Goal: Check status: Check status

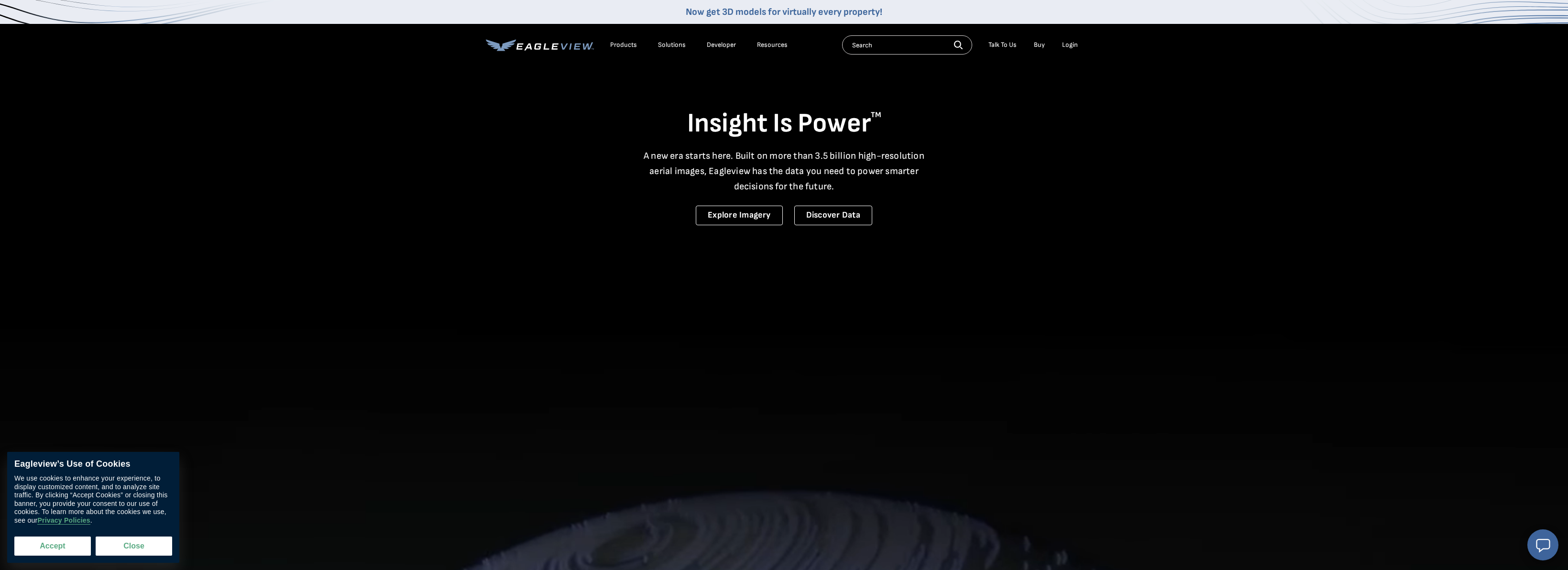
click at [59, 554] on button "Accept" at bounding box center [52, 545] width 77 height 19
checkbox input "true"
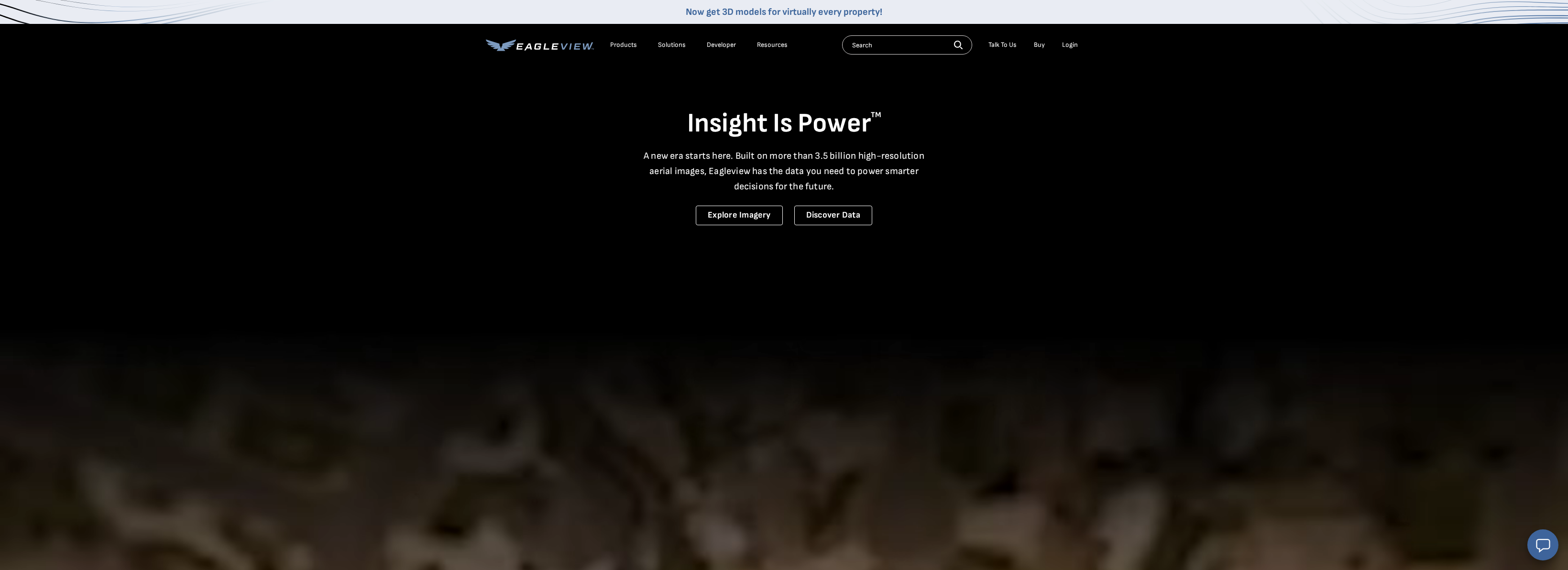
click at [1075, 48] on div "Login" at bounding box center [1070, 45] width 15 height 8
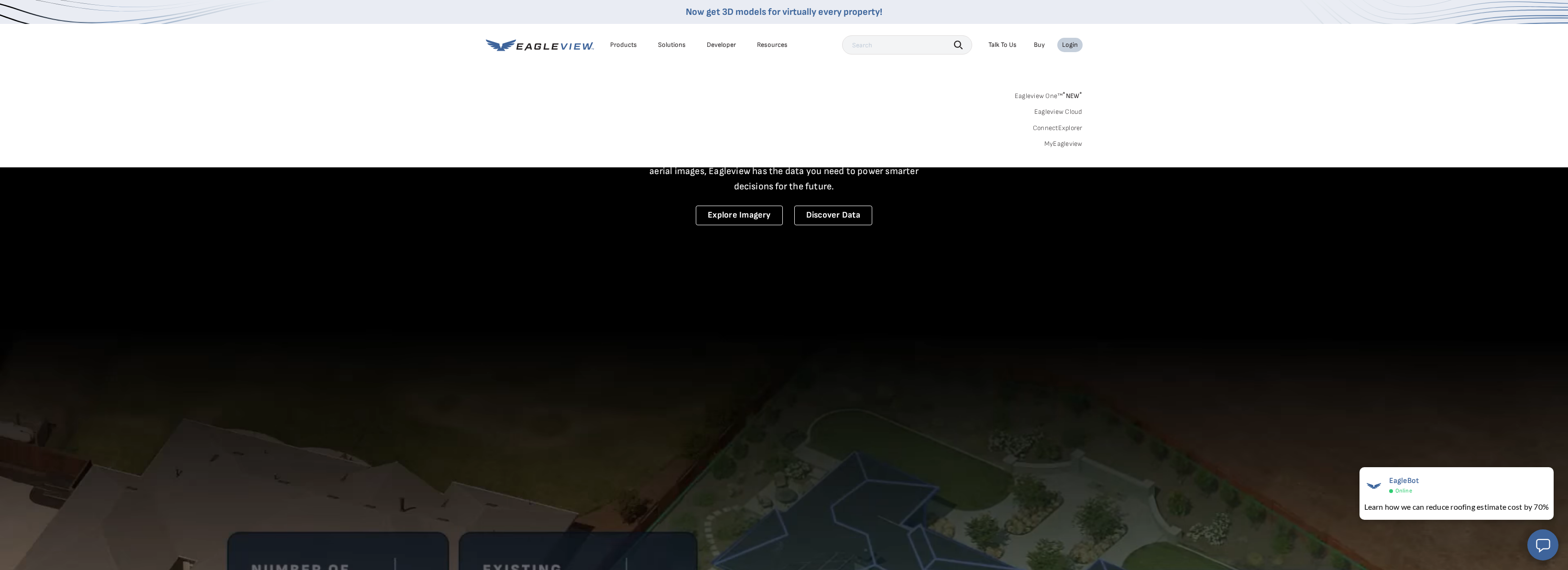
click at [1066, 51] on li "Login" at bounding box center [1070, 45] width 25 height 14
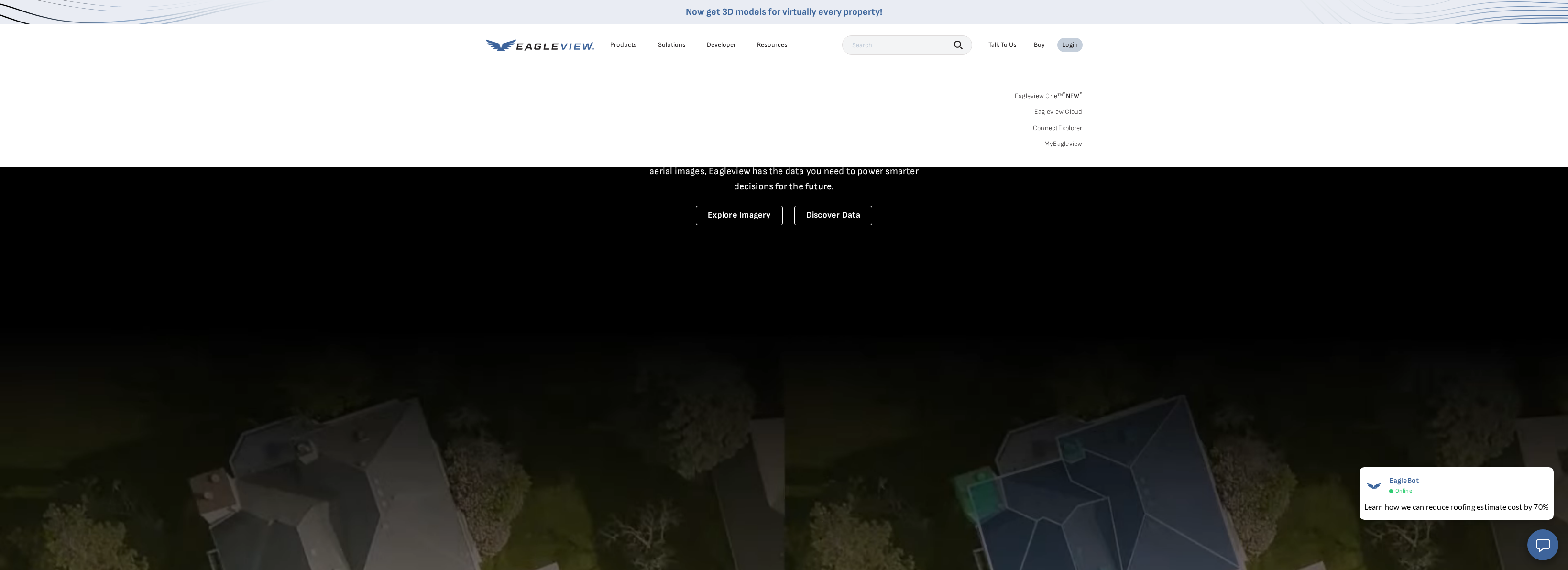
click at [1068, 48] on div "Login" at bounding box center [1070, 45] width 15 height 8
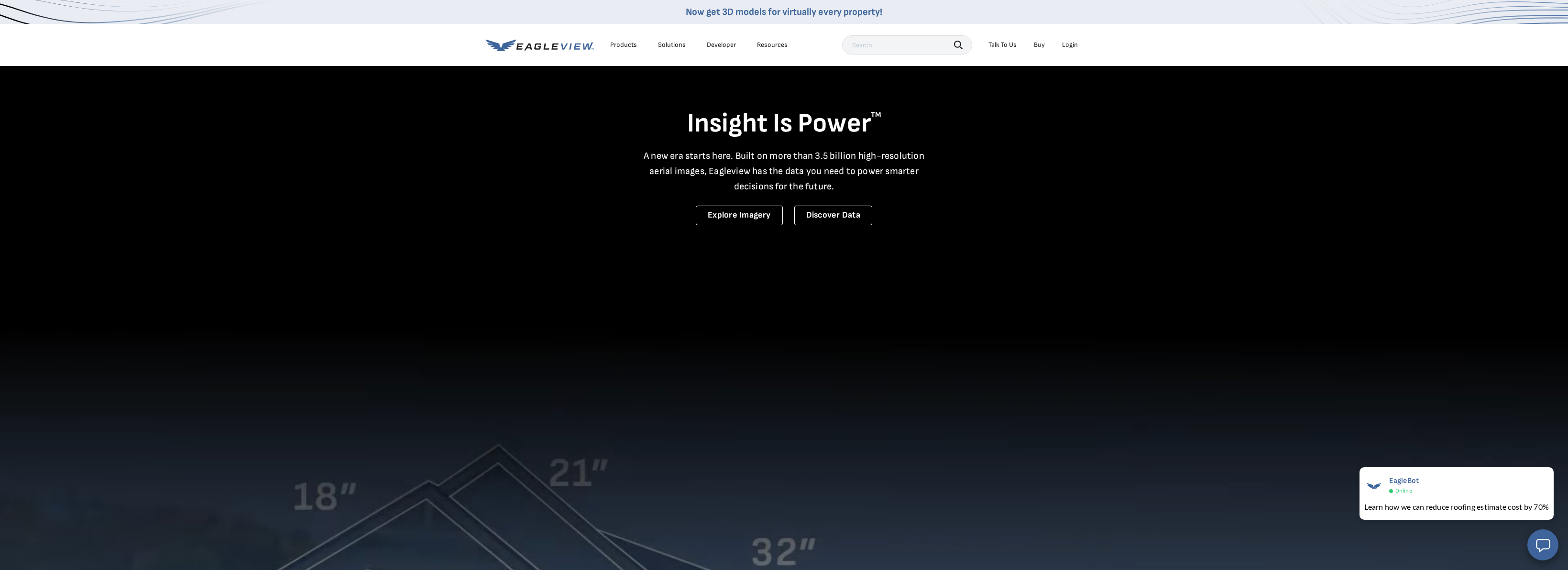
click at [1068, 48] on div "Login" at bounding box center [1070, 45] width 15 height 8
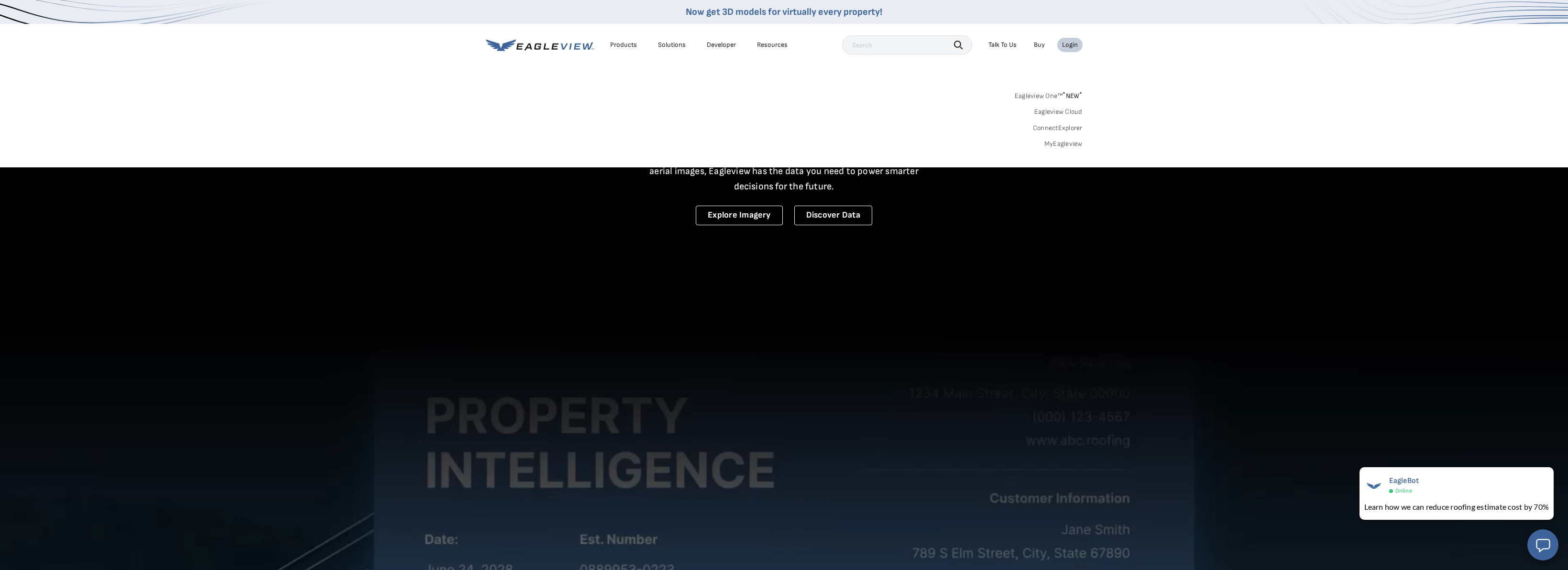
click at [1047, 91] on link "Eagleview One™ * NEW *" at bounding box center [1049, 94] width 68 height 11
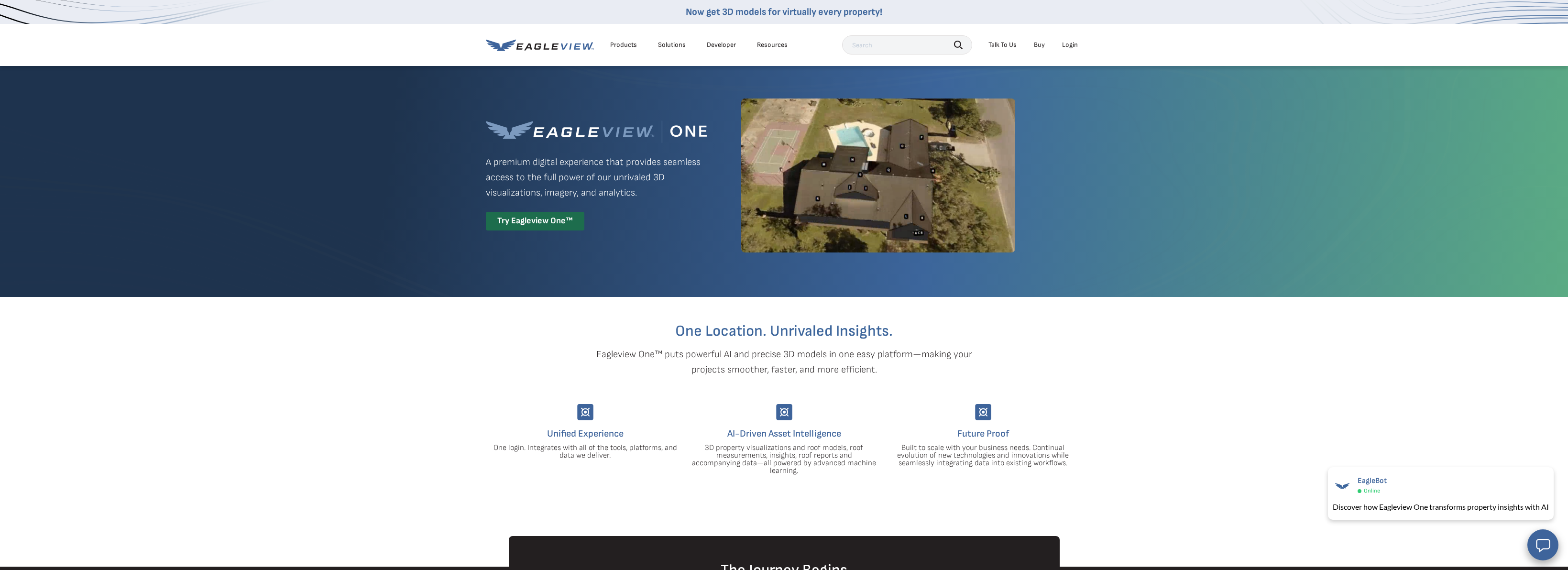
click at [1077, 43] on div "Login" at bounding box center [1070, 45] width 15 height 8
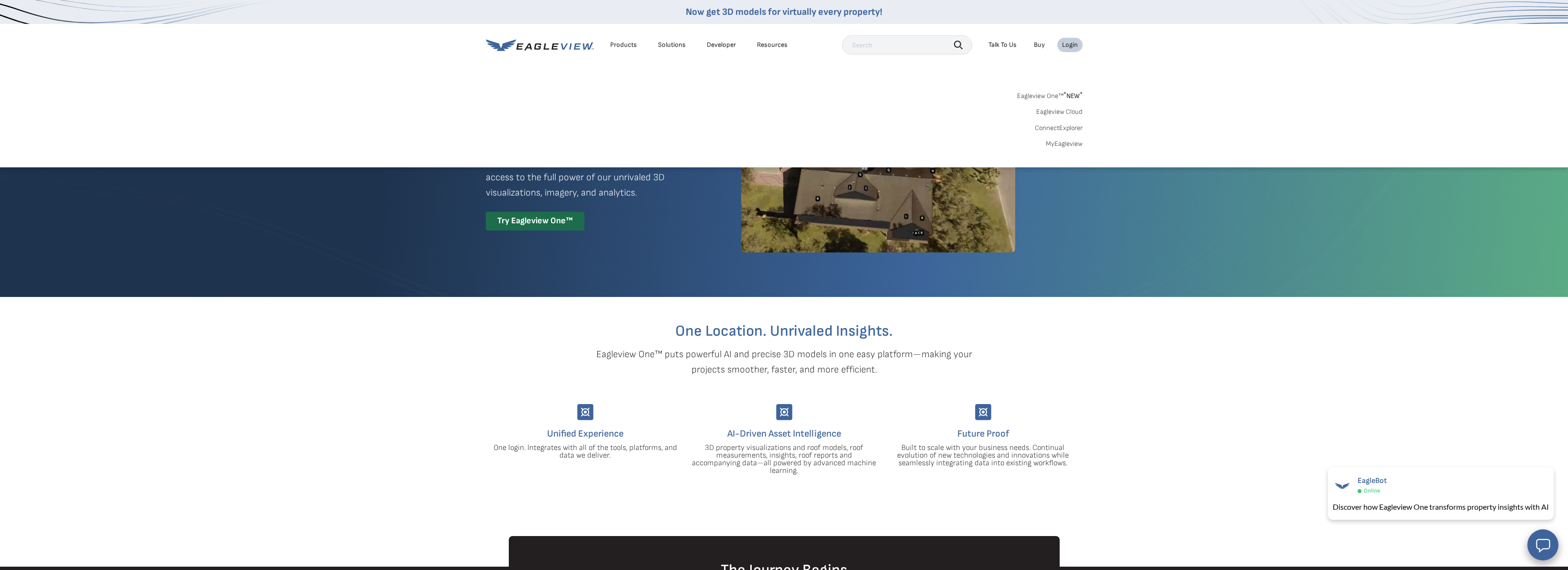
click at [1063, 96] on sup "*" at bounding box center [1065, 94] width 3 height 8
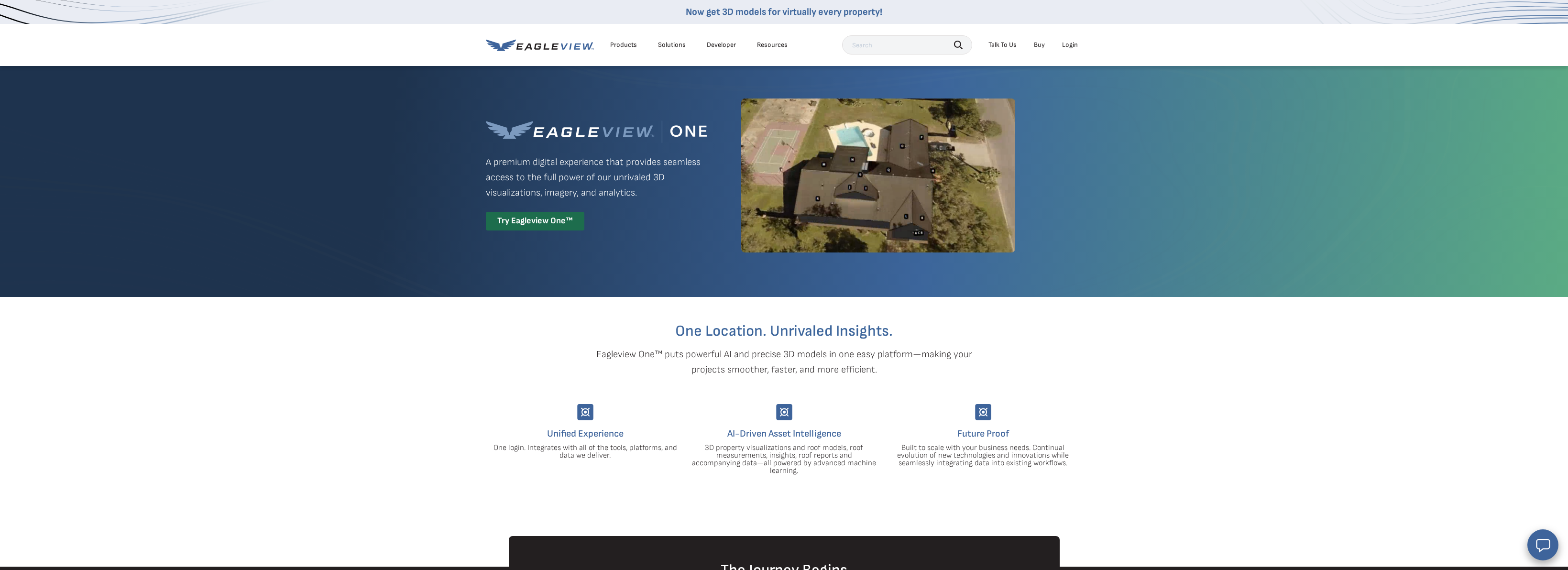
scroll to position [37, 0]
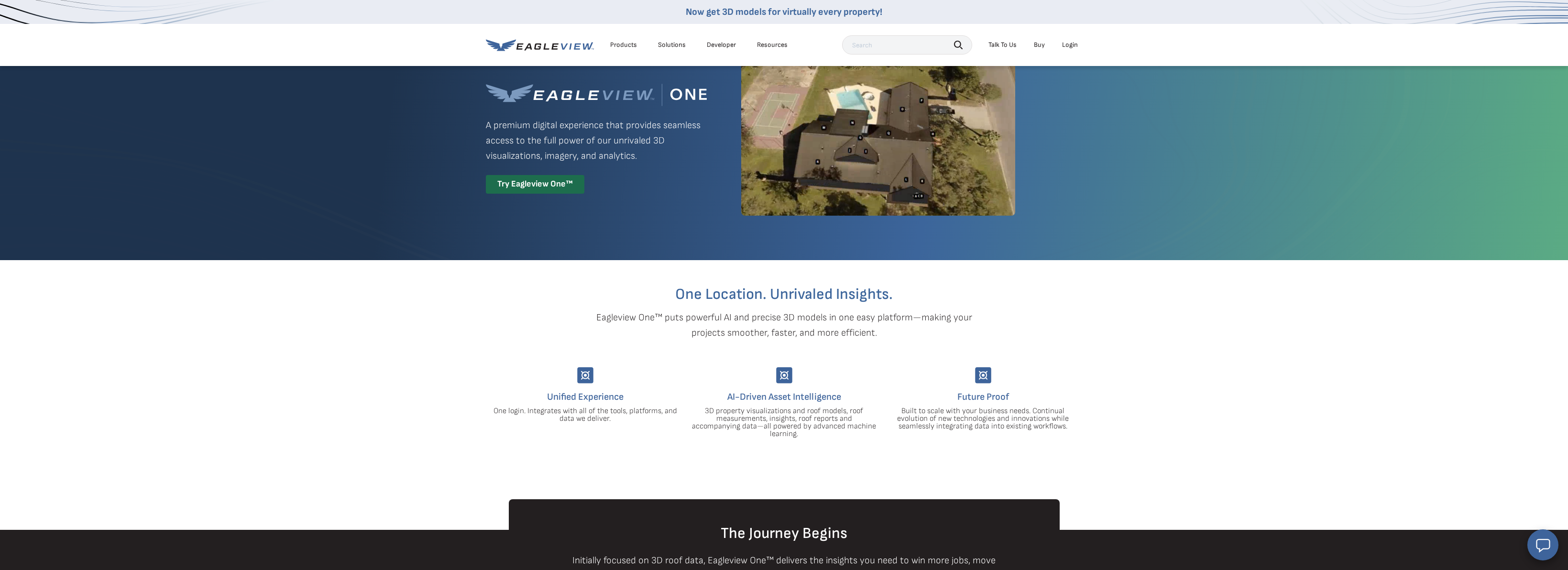
click at [899, 49] on input "text" at bounding box center [906, 44] width 130 height 19
click at [511, 189] on div "Try Eagleview One™" at bounding box center [535, 184] width 99 height 18
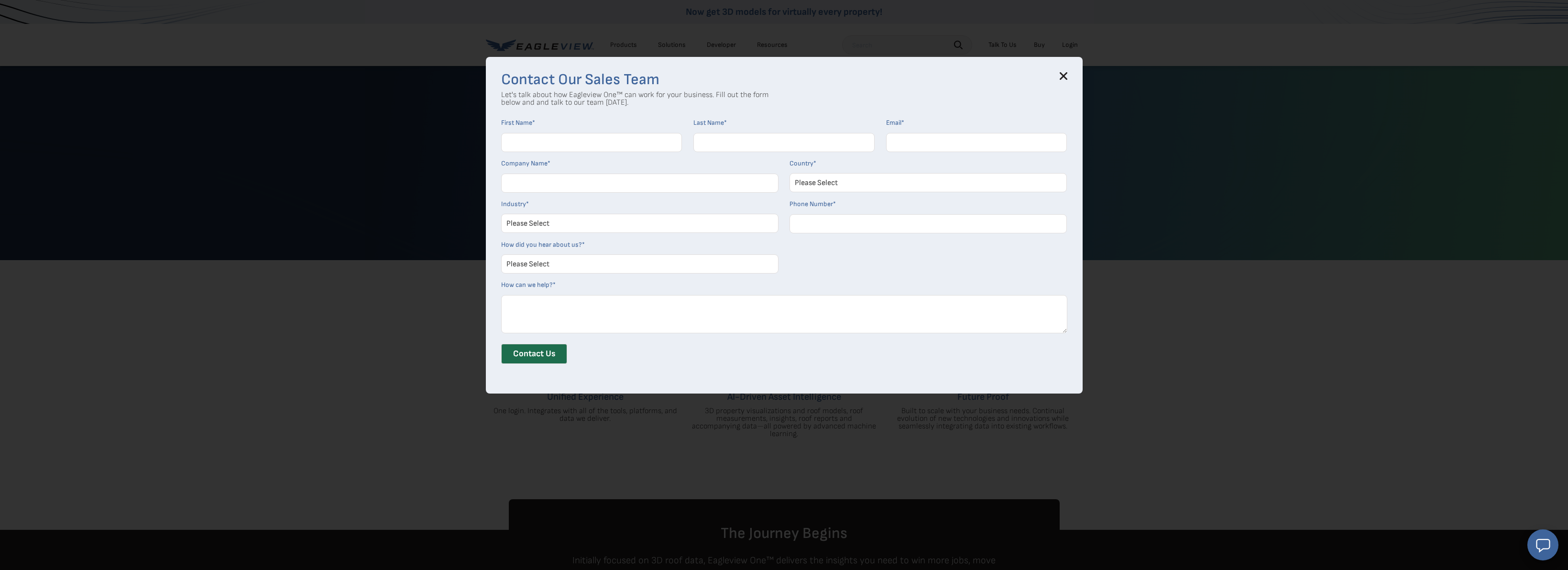
click at [1067, 77] on icon at bounding box center [1063, 76] width 8 height 8
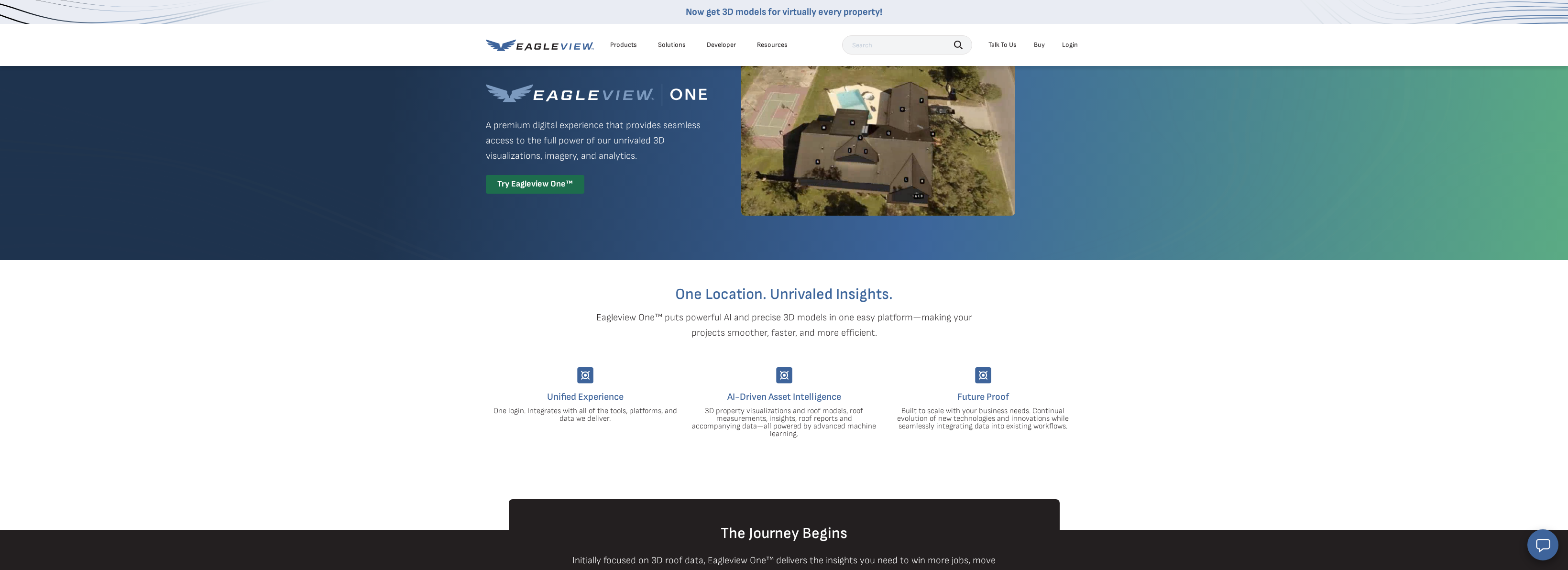
click at [1066, 40] on li "Login" at bounding box center [1070, 45] width 25 height 14
click at [1062, 46] on div "Login" at bounding box center [1070, 45] width 15 height 8
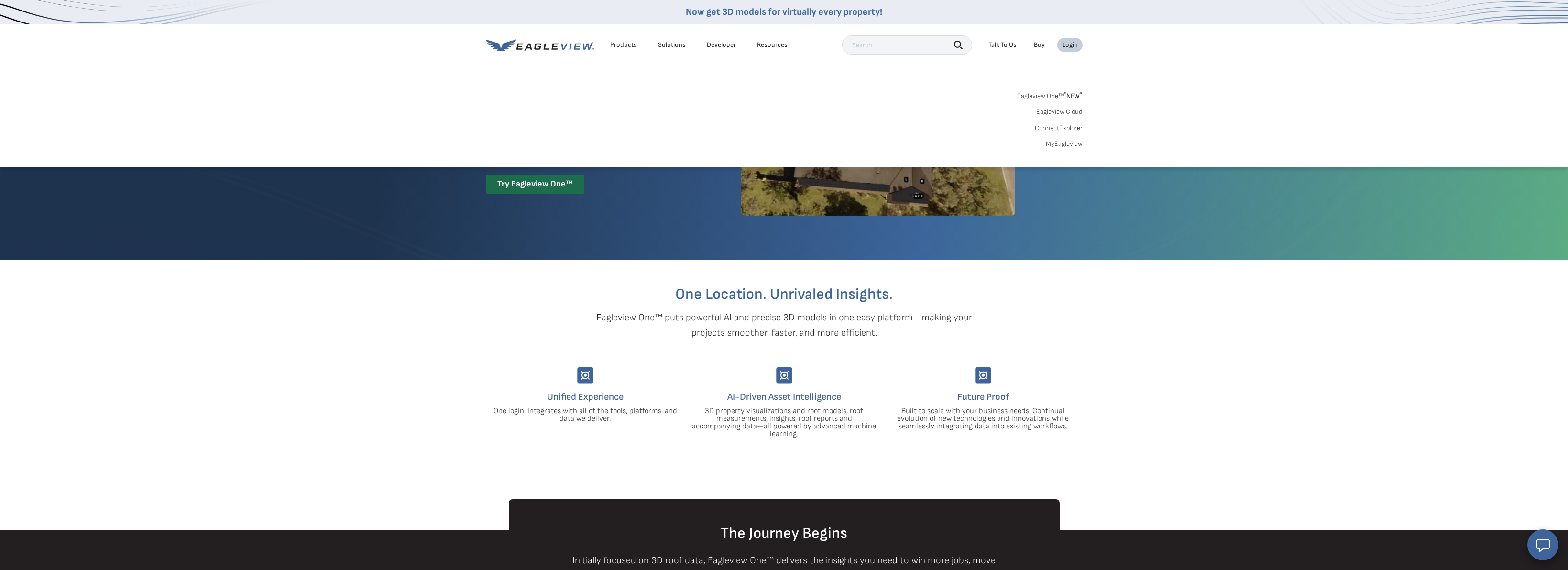
click at [1066, 141] on link "MyEagleview" at bounding box center [1064, 144] width 37 height 8
click at [1061, 91] on link "Eagleview One™ * NEW *" at bounding box center [1049, 94] width 65 height 11
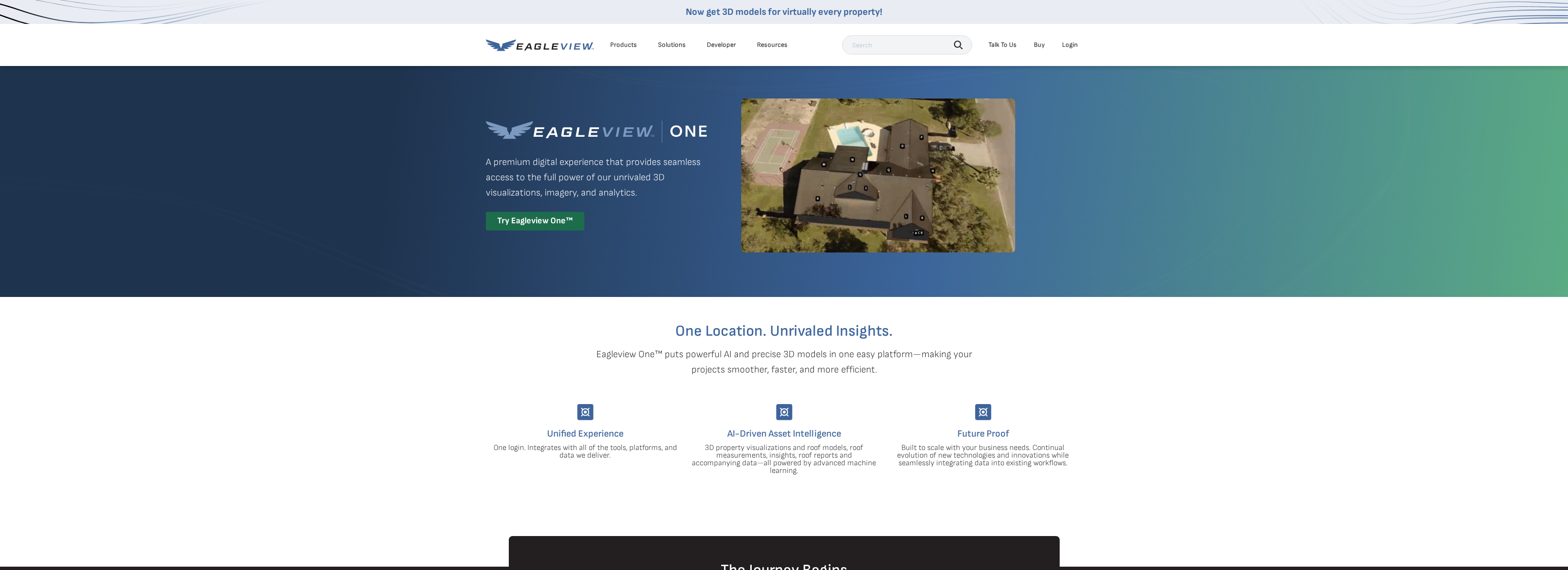
click at [1033, 46] on li "Buy" at bounding box center [1039, 45] width 20 height 14
click at [1037, 46] on link "Buy" at bounding box center [1039, 45] width 11 height 8
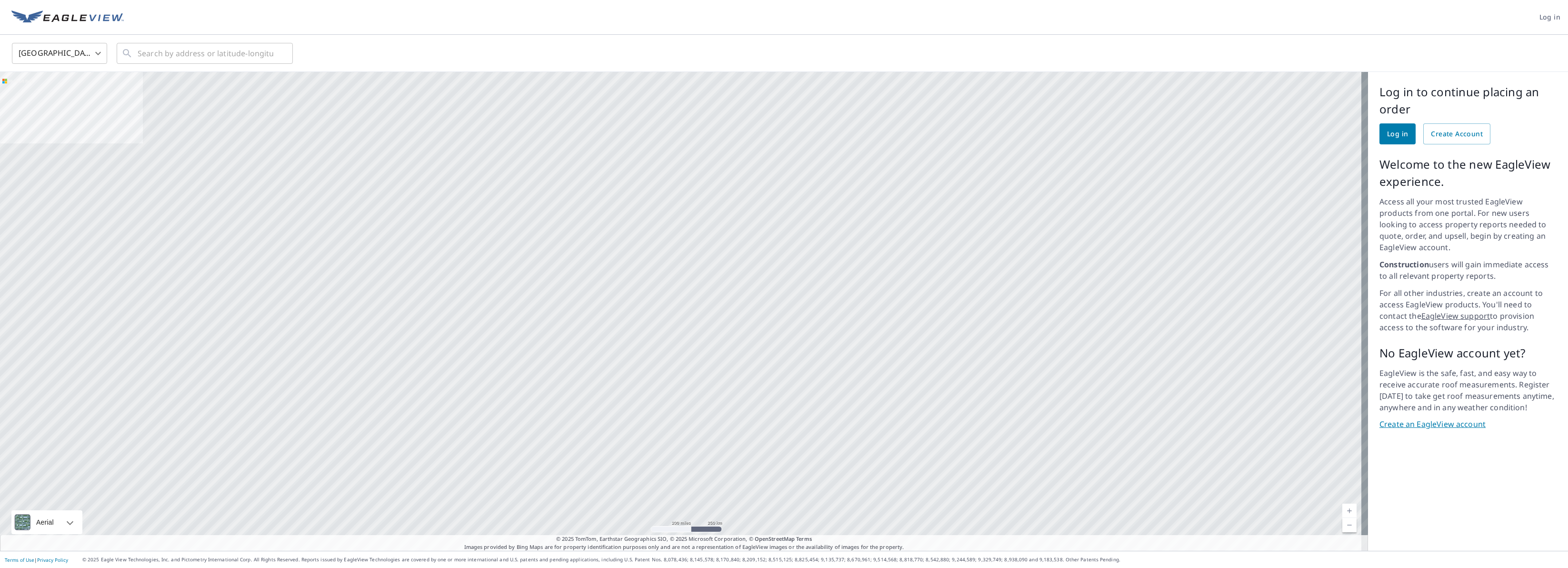
click at [1397, 130] on span "Log in" at bounding box center [1398, 134] width 21 height 12
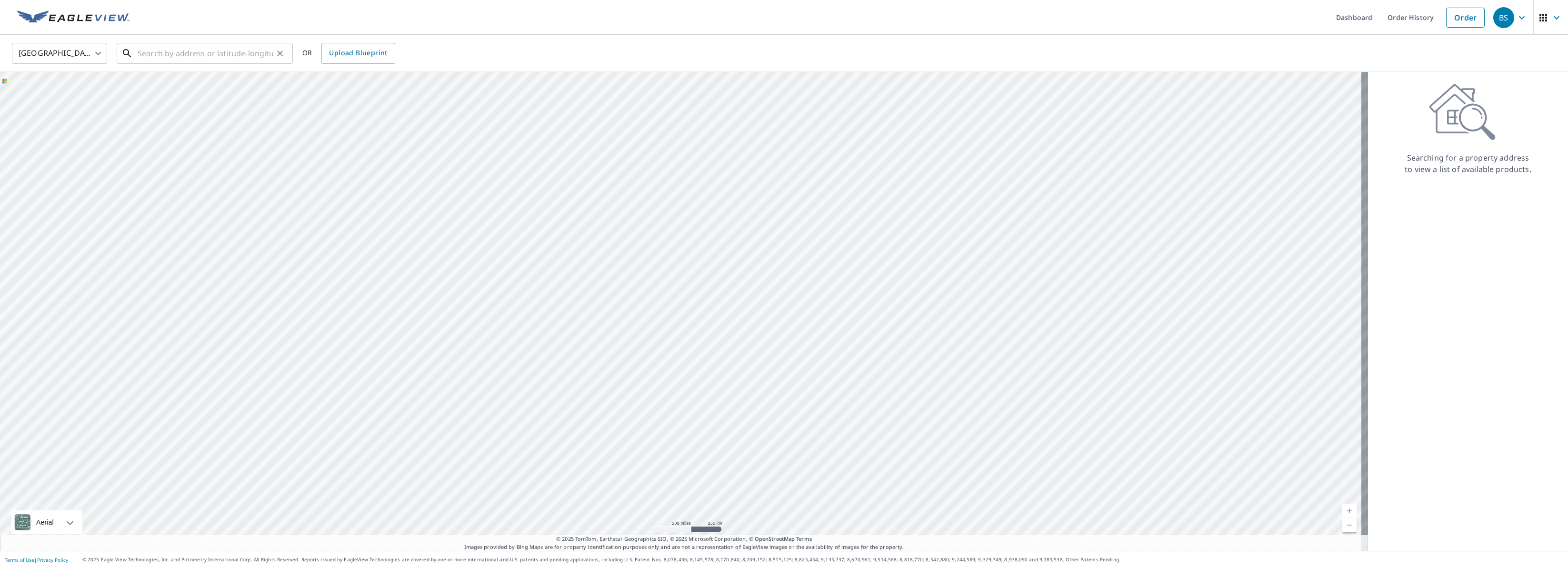
click at [226, 53] on input "text" at bounding box center [205, 53] width 136 height 27
click at [1398, 15] on link "Order History" at bounding box center [1411, 18] width 62 height 35
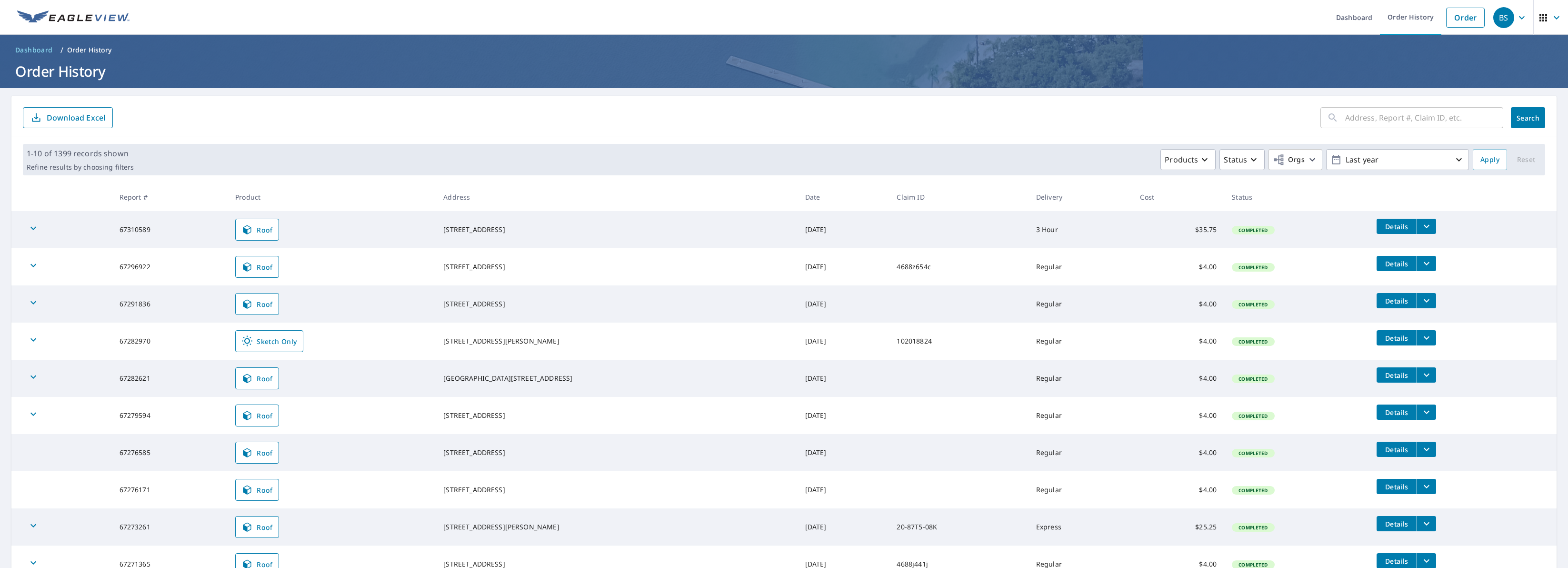
click at [44, 53] on span "Dashboard" at bounding box center [34, 50] width 38 height 10
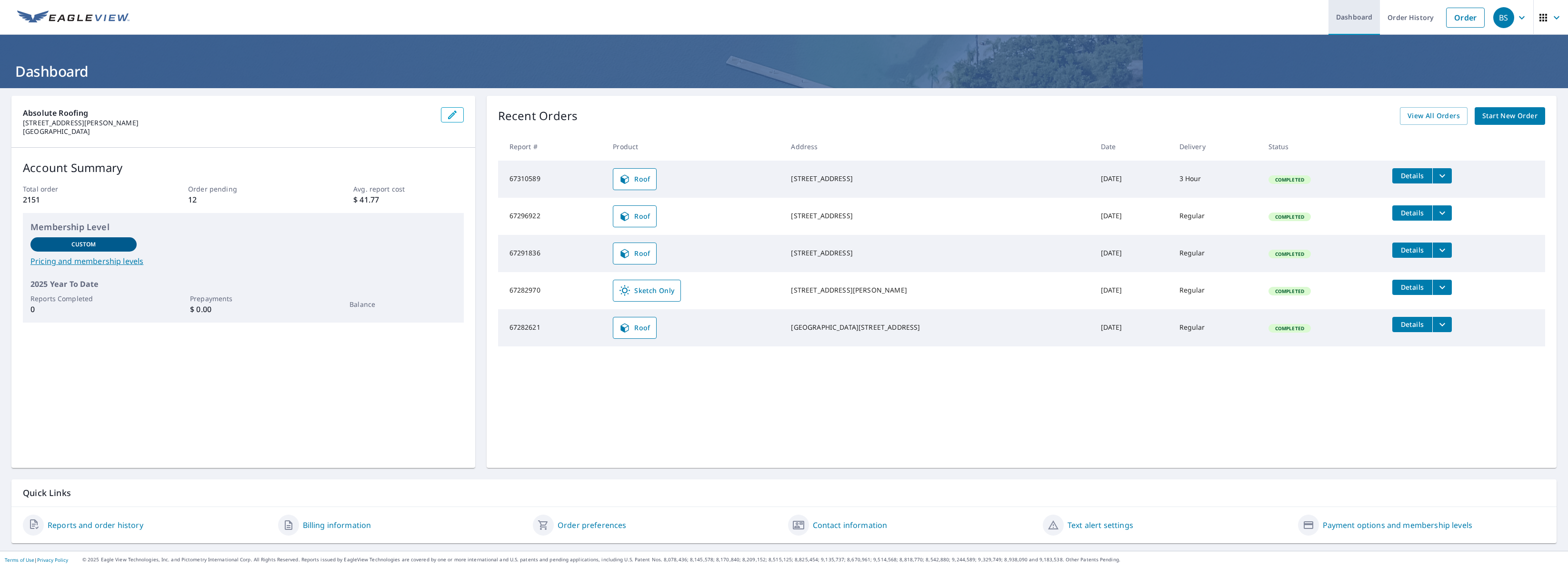
click at [1359, 20] on link "Dashboard" at bounding box center [1354, 18] width 51 height 35
click at [1338, 14] on link "Dashboard" at bounding box center [1354, 18] width 51 height 35
click at [1389, 8] on link "Order History" at bounding box center [1411, 18] width 62 height 35
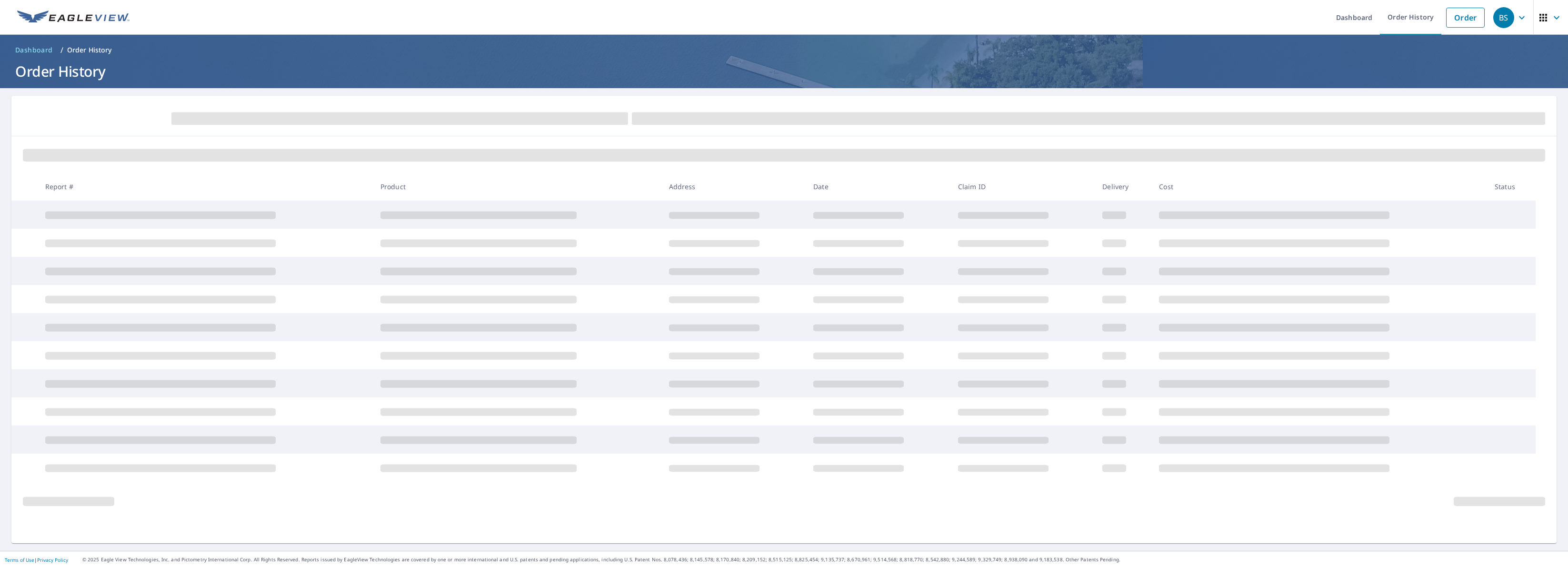
click at [62, 20] on img at bounding box center [73, 18] width 112 height 14
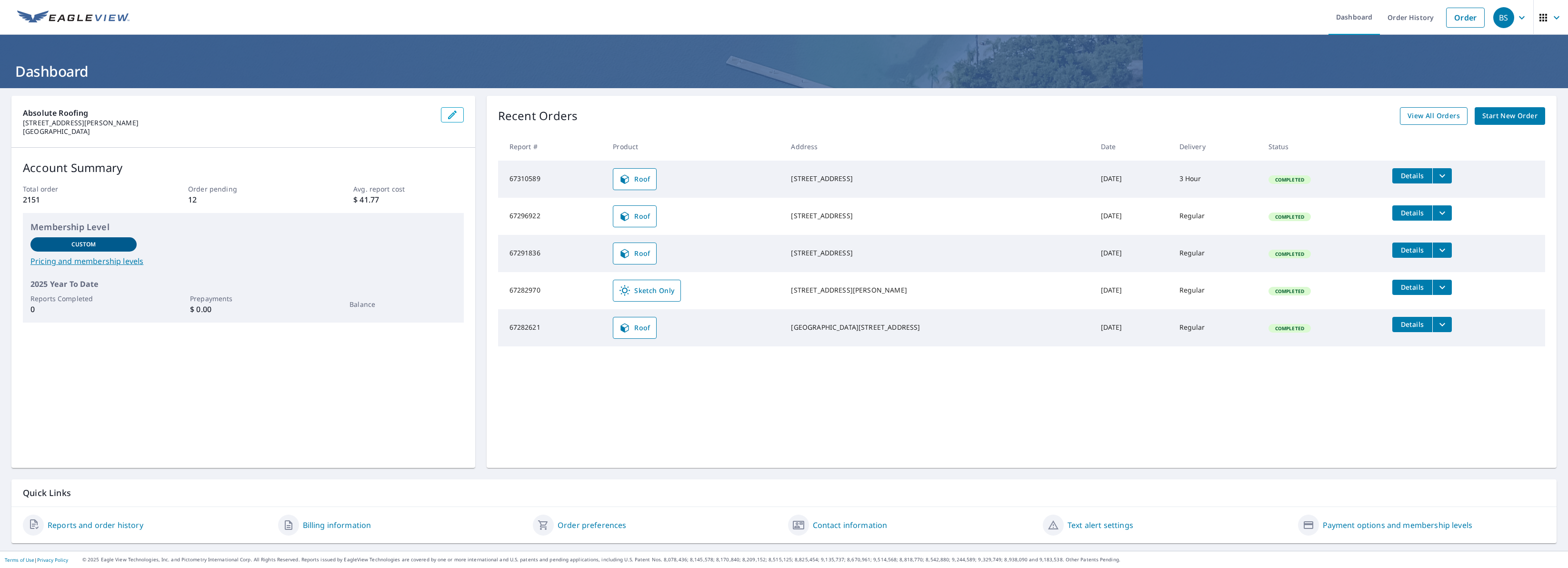
click at [1438, 109] on link "View All Orders" at bounding box center [1433, 116] width 67 height 18
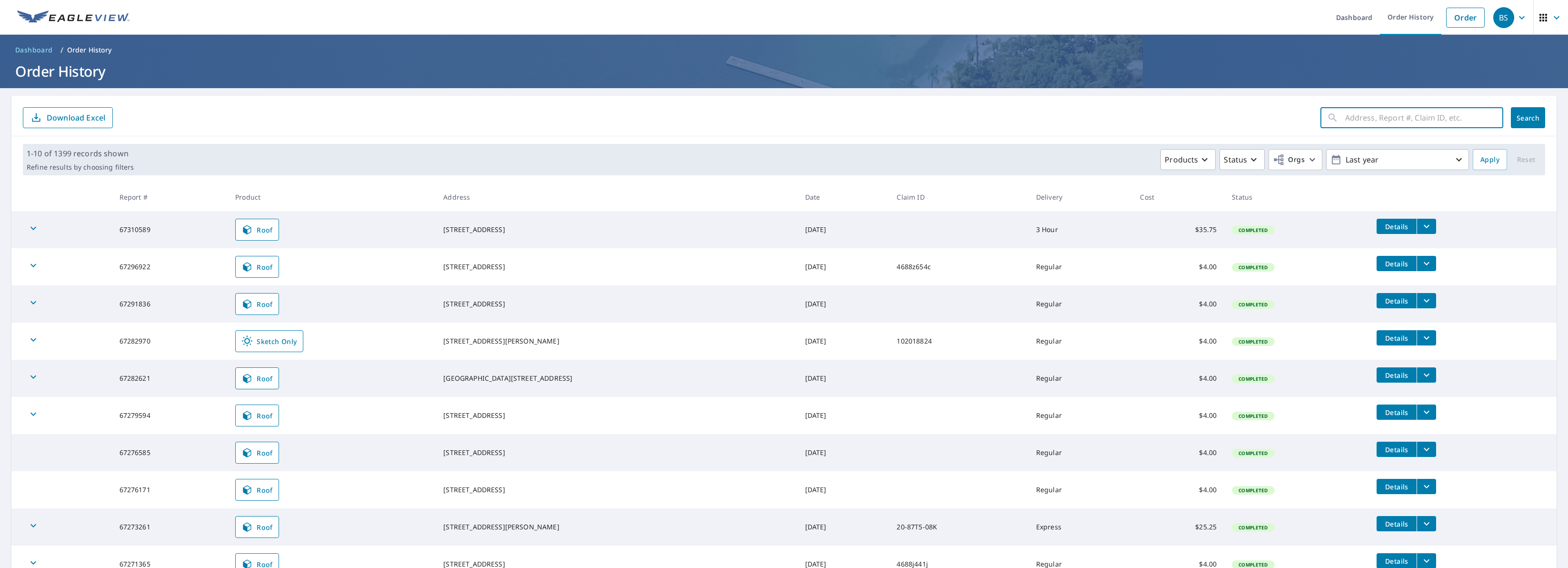
click at [1386, 112] on input "text" at bounding box center [1424, 118] width 158 height 27
type input "[PERSON_NAME]"
click at [1522, 118] on button "Search" at bounding box center [1528, 118] width 34 height 21
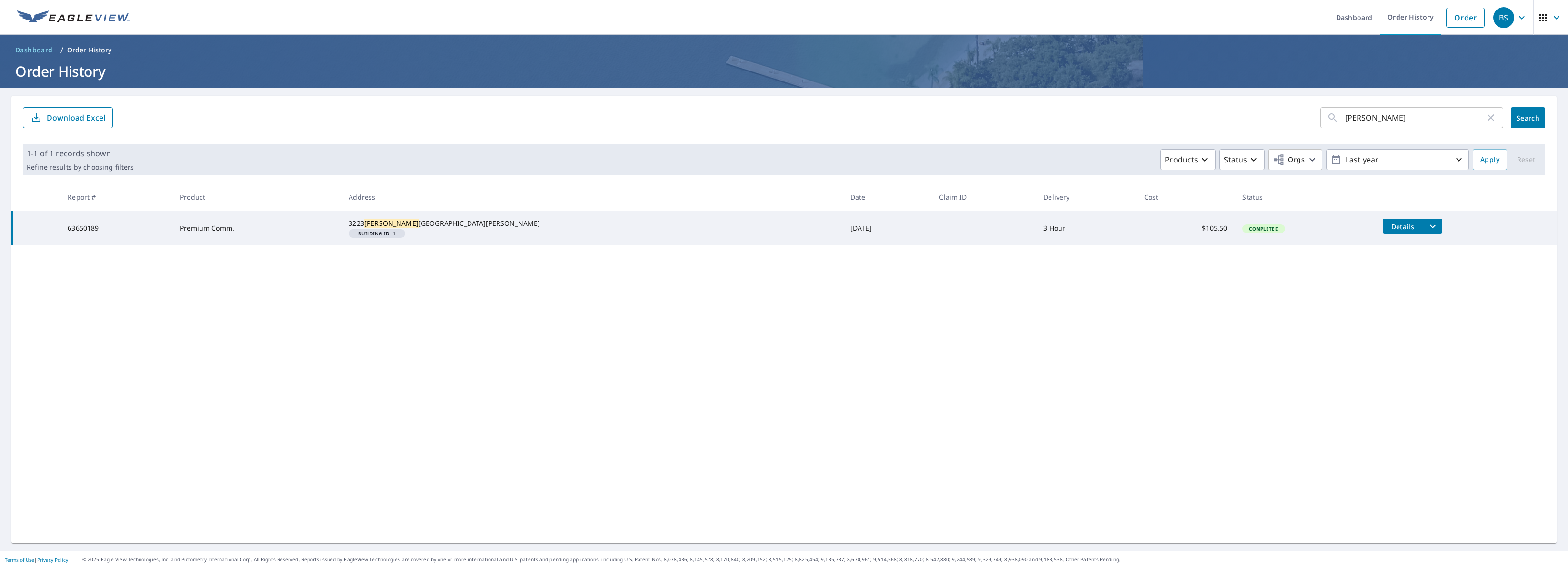
click at [1389, 226] on span "Details" at bounding box center [1403, 226] width 29 height 9
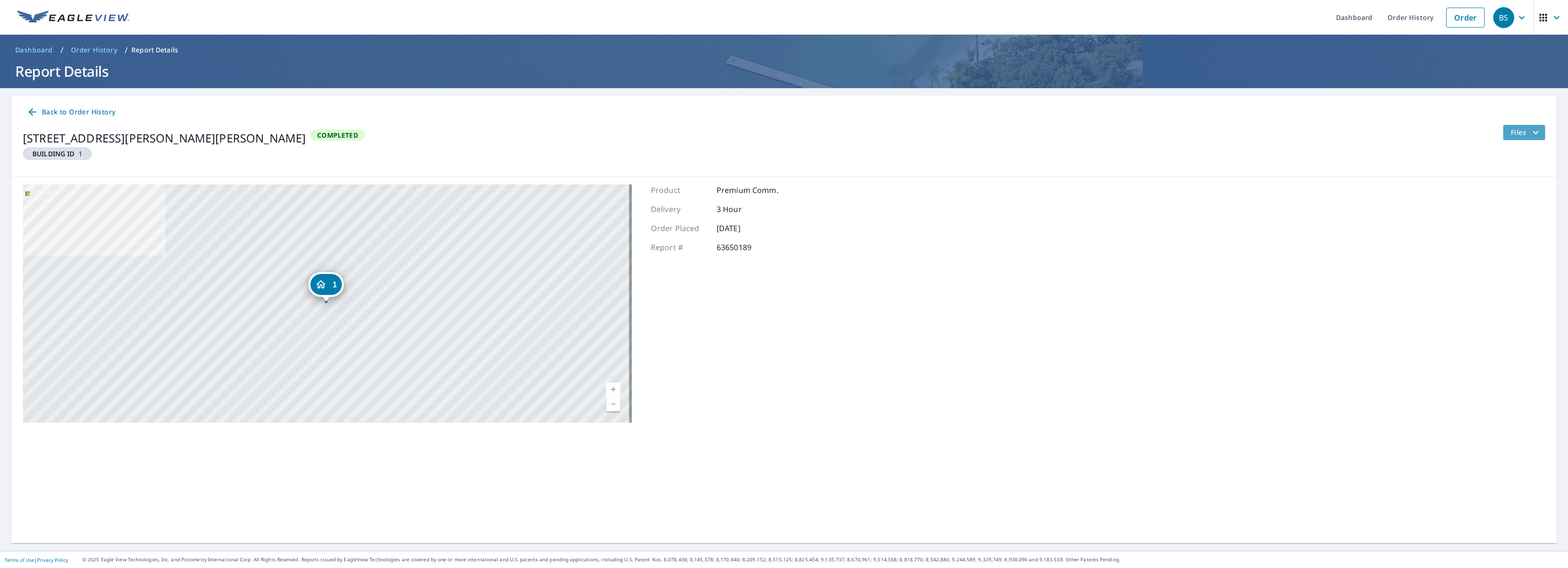
click at [1530, 129] on icon "filesDropdownBtn-63650189" at bounding box center [1536, 133] width 11 height 11
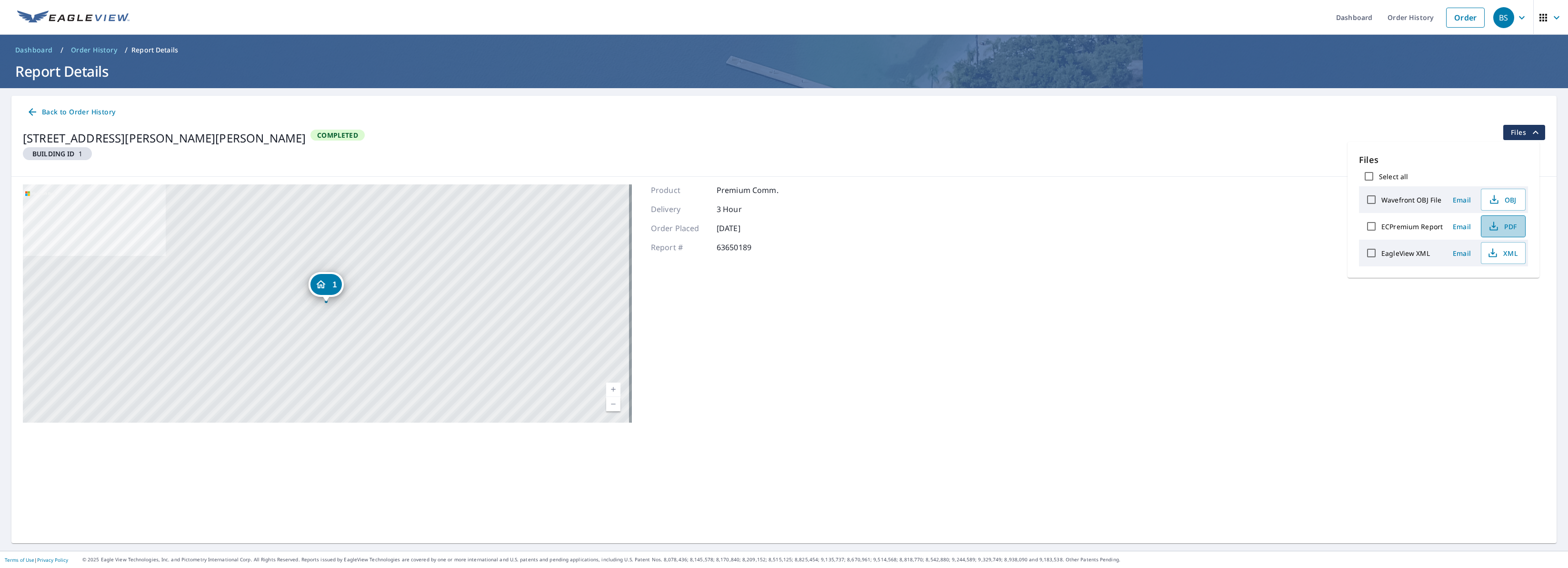
click at [1510, 221] on span "PDF" at bounding box center [1502, 226] width 30 height 11
